Goal: Navigation & Orientation: Find specific page/section

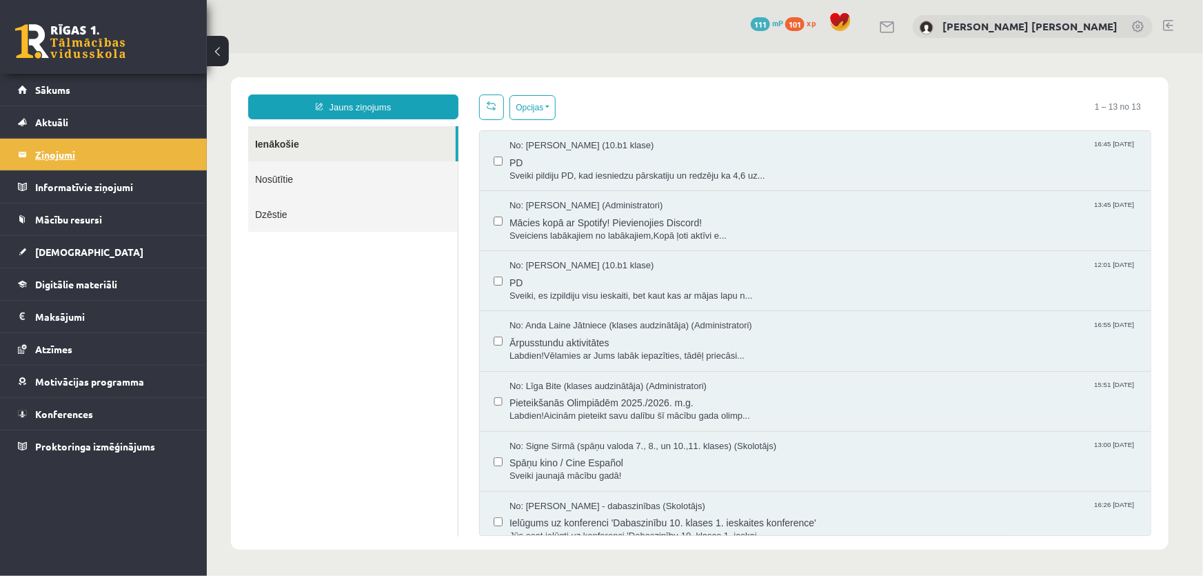
scroll to position [313, 0]
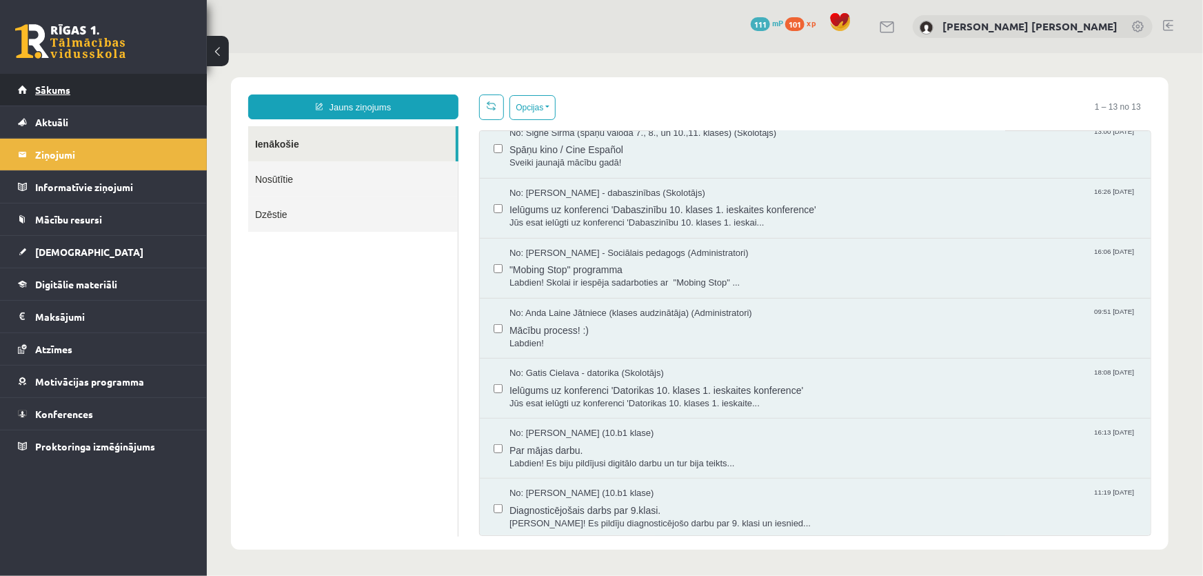
click at [55, 90] on span "Sākums" at bounding box center [52, 89] width 35 height 12
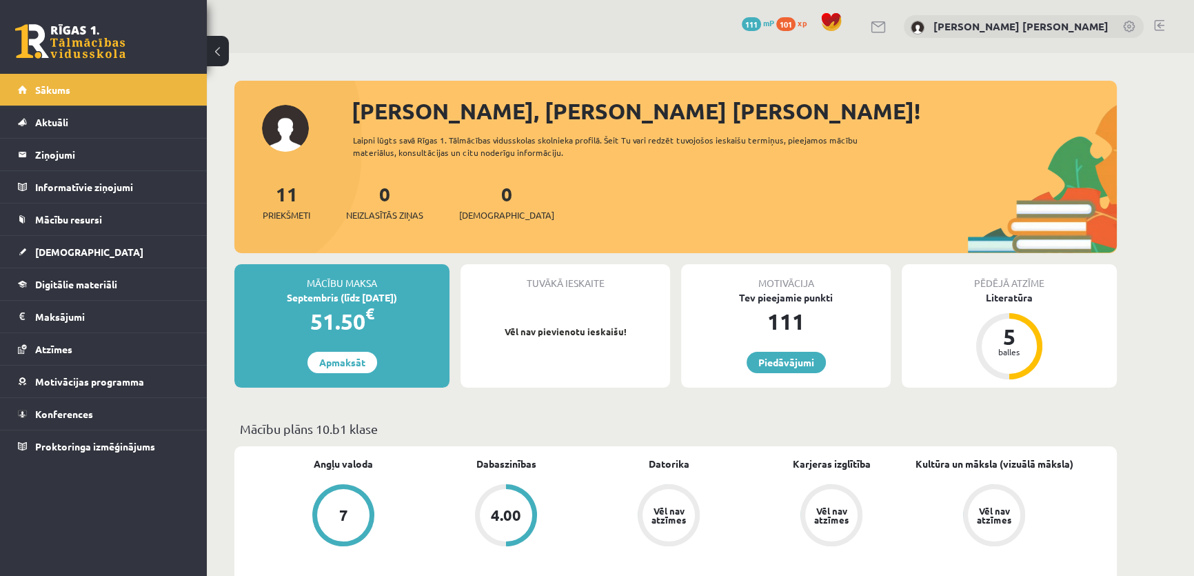
scroll to position [188, 0]
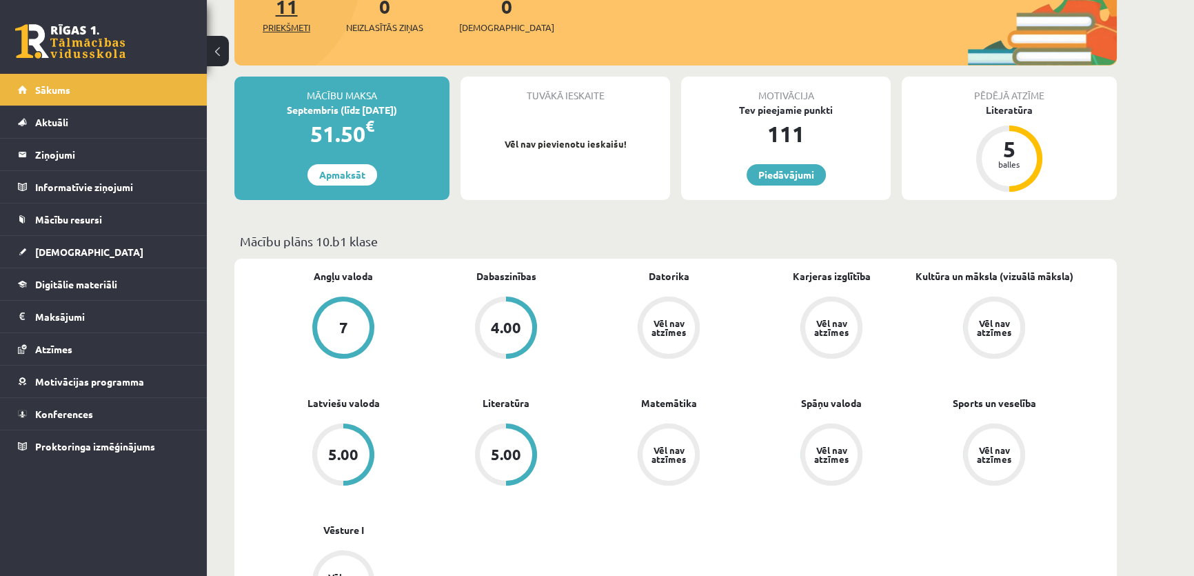
click at [279, 21] on span "Priekšmeti" at bounding box center [287, 28] width 48 height 14
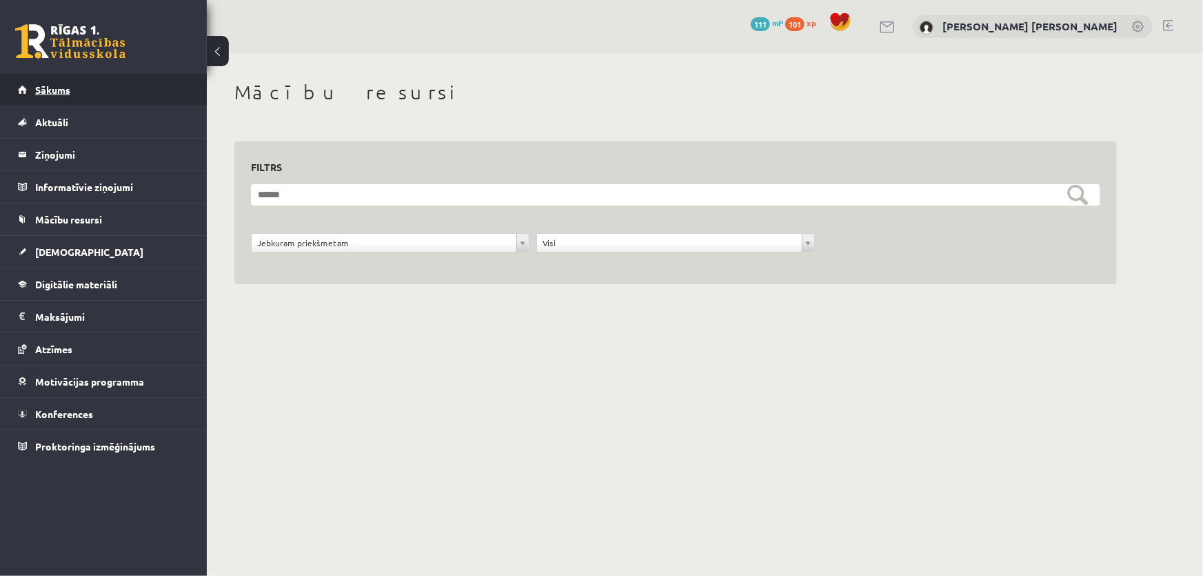
click at [87, 84] on link "Sākums" at bounding box center [104, 90] width 172 height 32
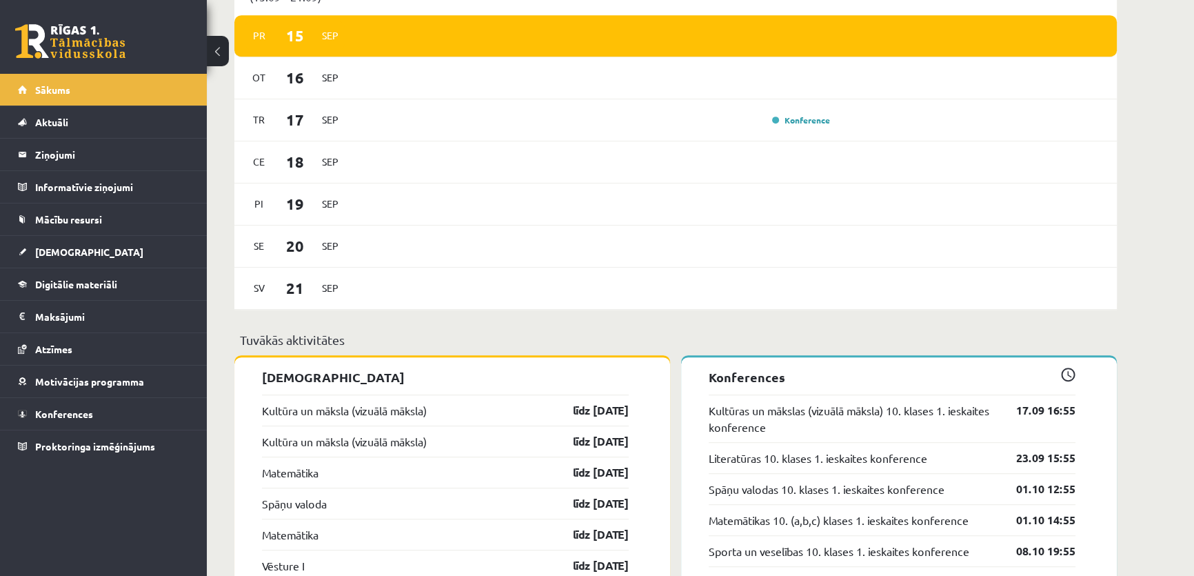
scroll to position [940, 0]
